Goal: Find specific page/section: Find specific page/section

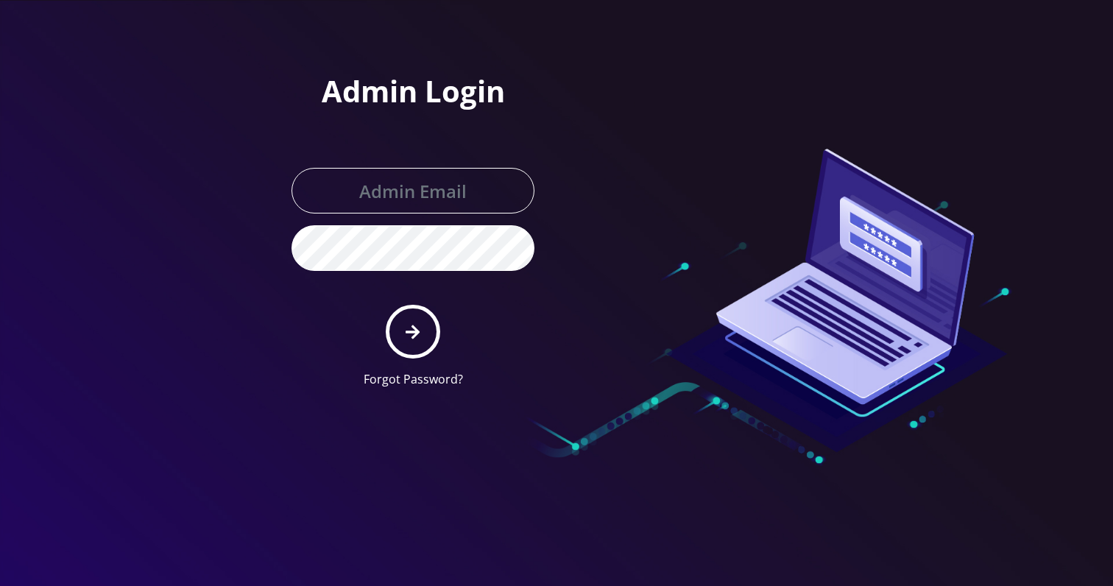
click at [419, 192] on input "text" at bounding box center [412, 191] width 243 height 46
type input "Khushi@teltik.com"
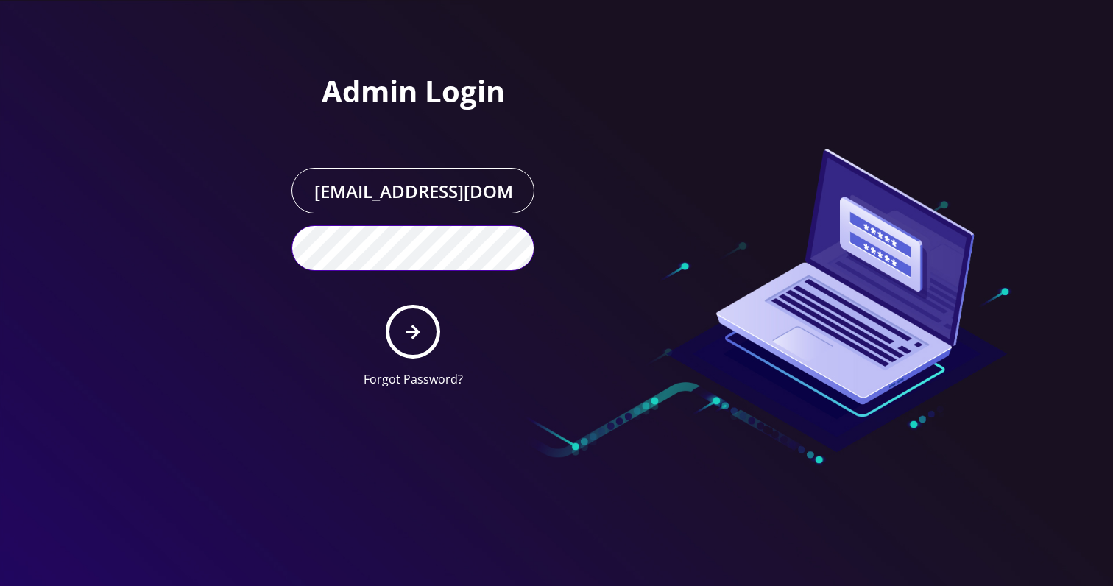
click at [386, 305] on button "submit" at bounding box center [413, 332] width 54 height 54
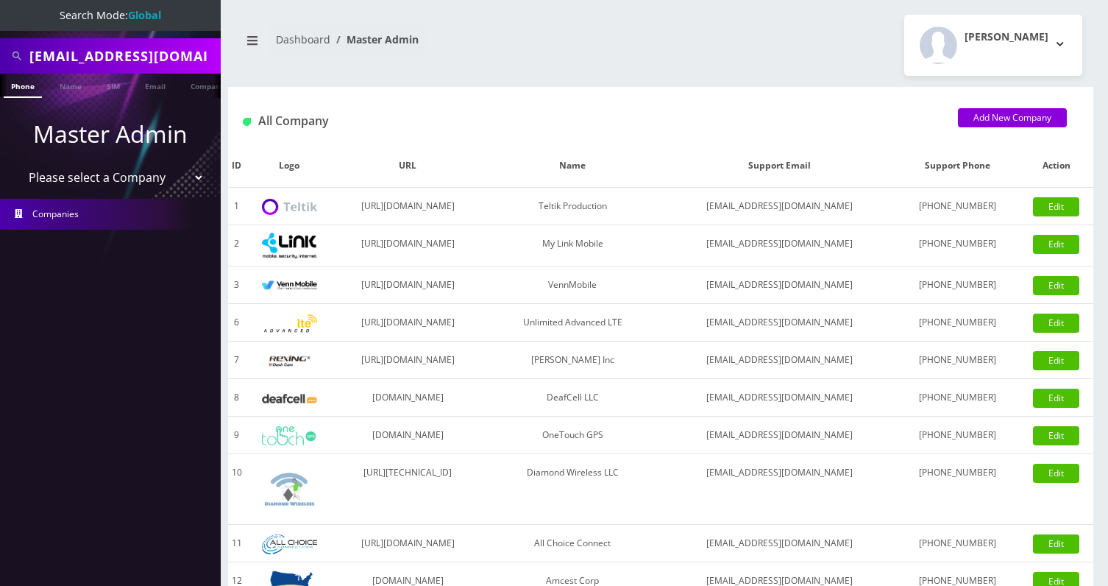
click at [91, 57] on input "[EMAIL_ADDRESS][DOMAIN_NAME]" at bounding box center [123, 56] width 188 height 28
paste input "8901240357109227566F"
type input "8901240357109227566F"
click at [148, 86] on link "Email" at bounding box center [155, 86] width 35 height 24
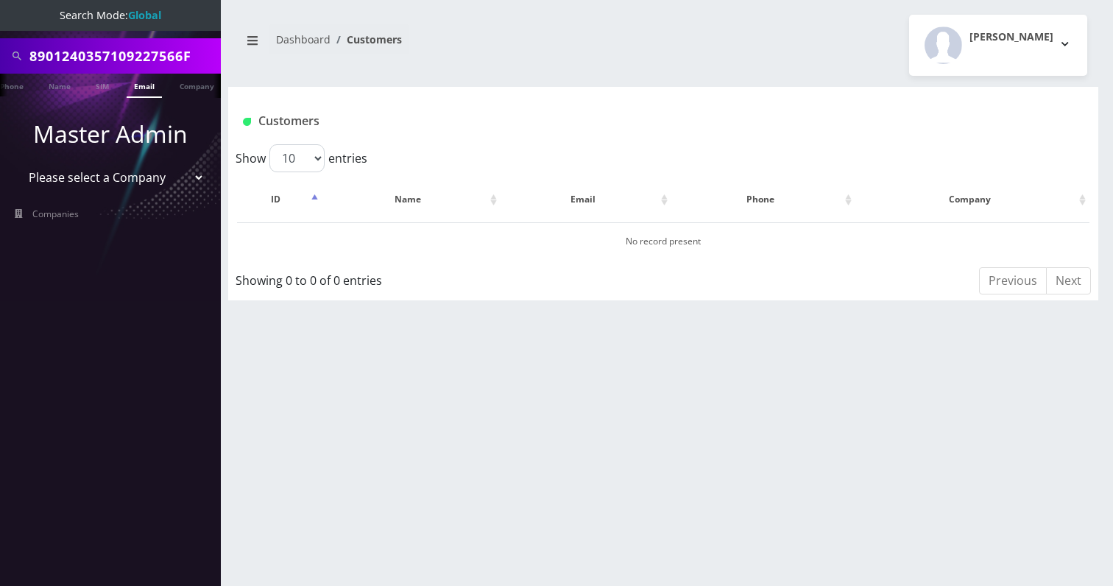
click at [206, 84] on ul at bounding box center [213, 87] width 15 height 26
click at [27, 91] on link "SIM" at bounding box center [37, 86] width 28 height 24
click at [197, 57] on input "8901240357109227566F" at bounding box center [123, 56] width 188 height 28
type input "8901240357109227566"
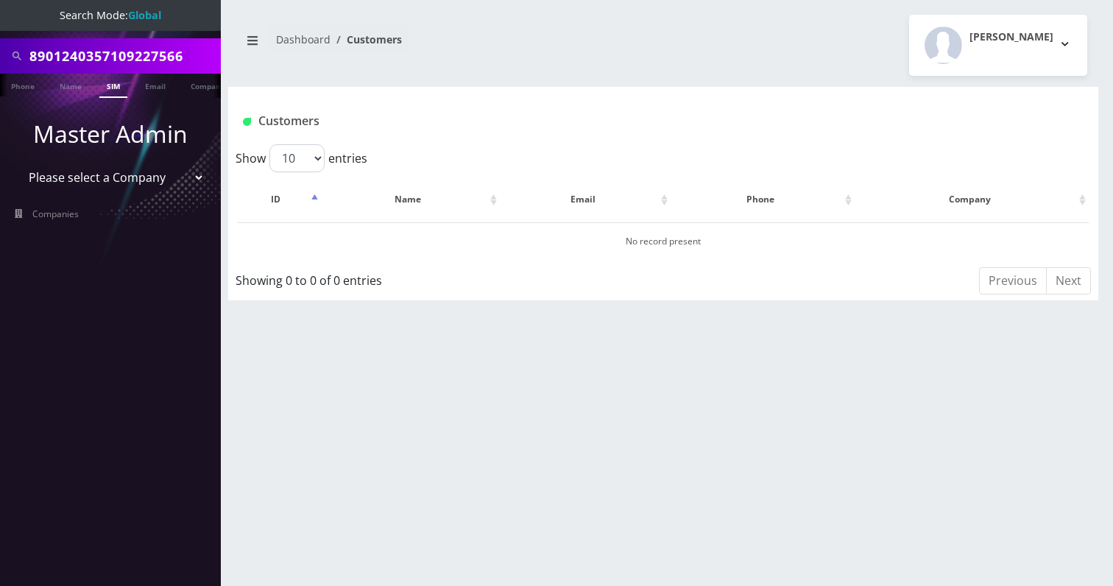
click at [100, 194] on li "Master Admin Please select a Company Teltik Production My Link Mobile VennMobil…" at bounding box center [110, 154] width 221 height 82
click at [108, 187] on select "Please select a Company Teltik Production My Link Mobile VennMobile Unlimited A…" at bounding box center [111, 177] width 188 height 28
select select "13"
click at [17, 163] on select "Please select a Company Teltik Production My Link Mobile VennMobile Unlimited A…" at bounding box center [111, 177] width 188 height 28
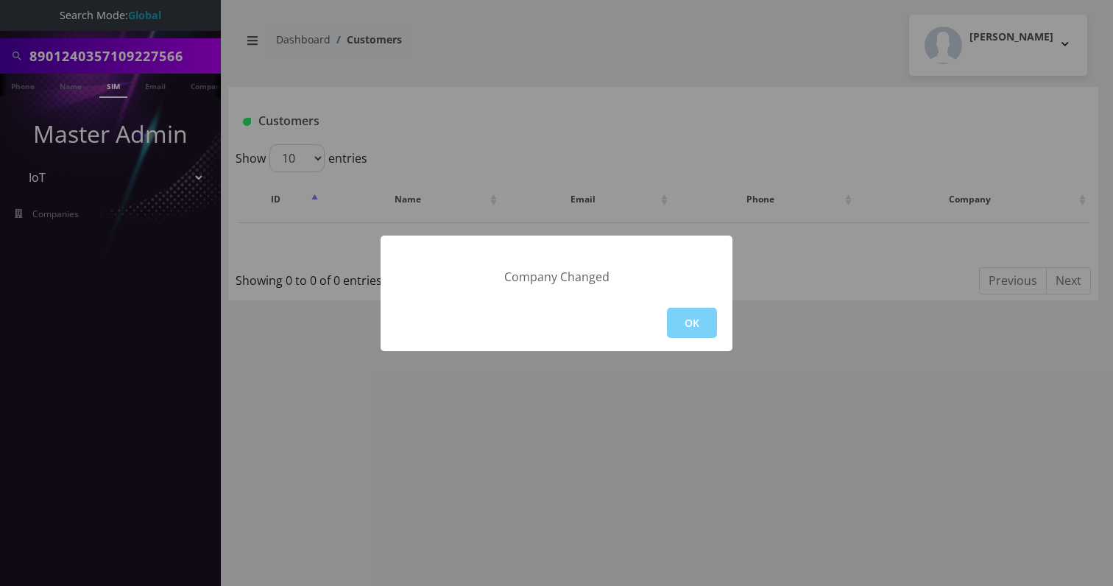
click at [146, 77] on div "Company Changed OK" at bounding box center [556, 293] width 1113 height 586
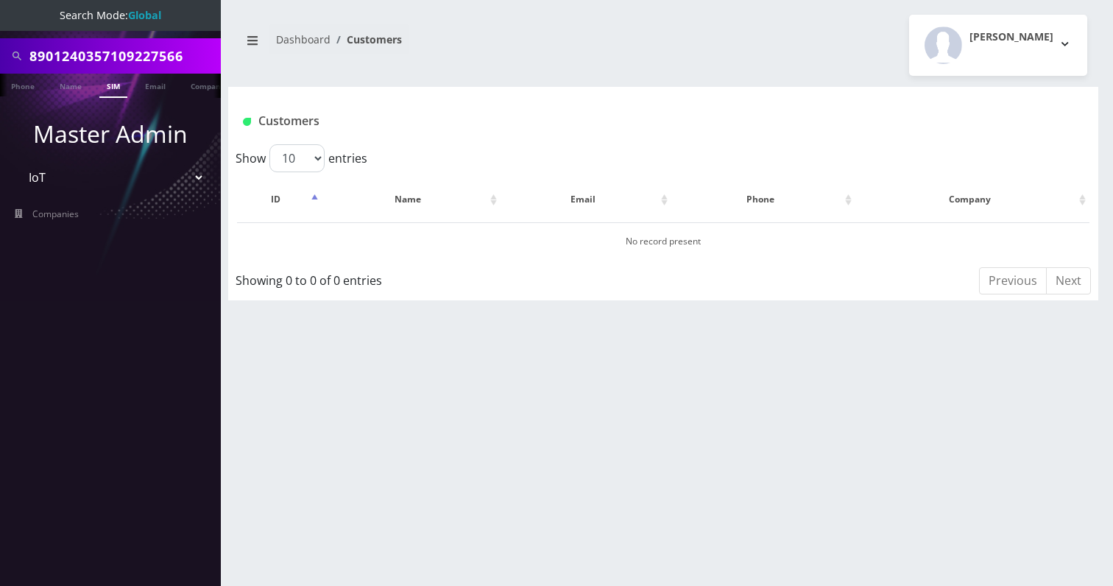
click at [141, 63] on input "8901240357109227566" at bounding box center [123, 56] width 188 height 28
paste input "27105307F"
type input "8901240357127105307"
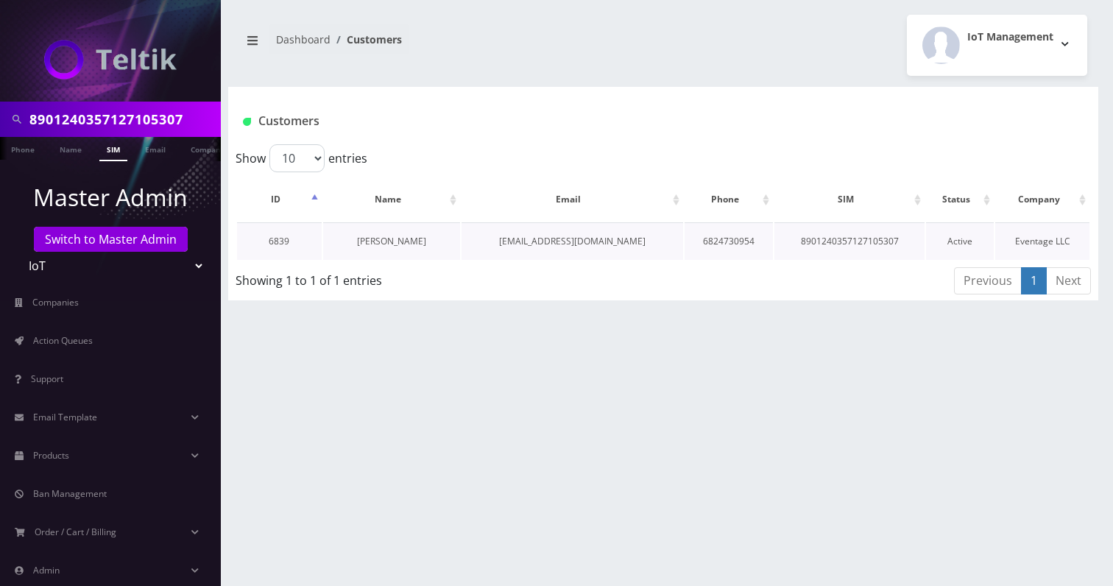
click at [388, 243] on link "[PERSON_NAME]" at bounding box center [391, 241] width 69 height 13
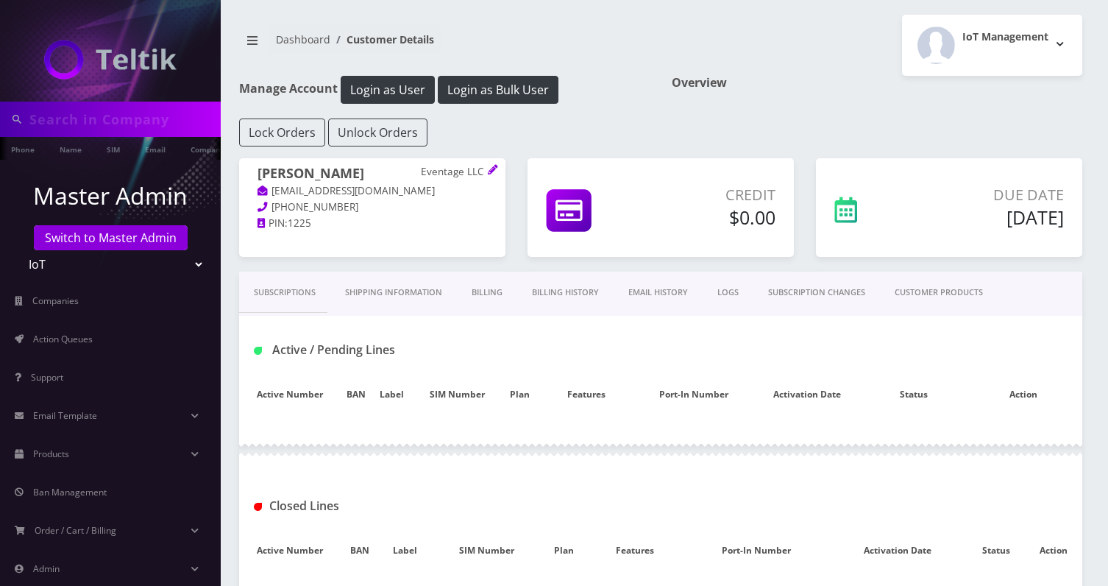
type input "8901240357127105307"
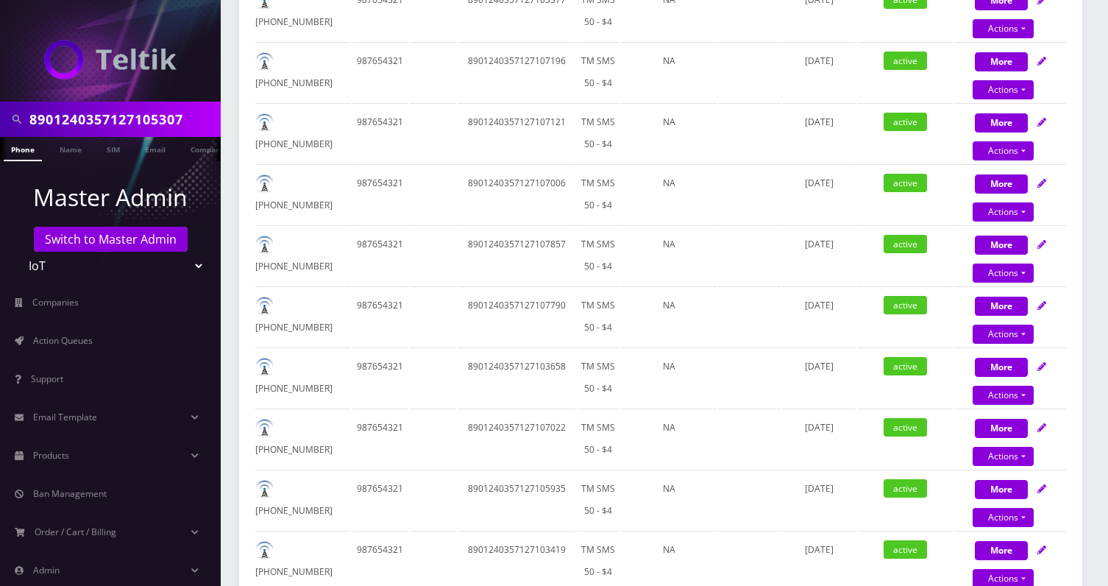
scroll to position [477, 0]
